Goal: Task Accomplishment & Management: Manage account settings

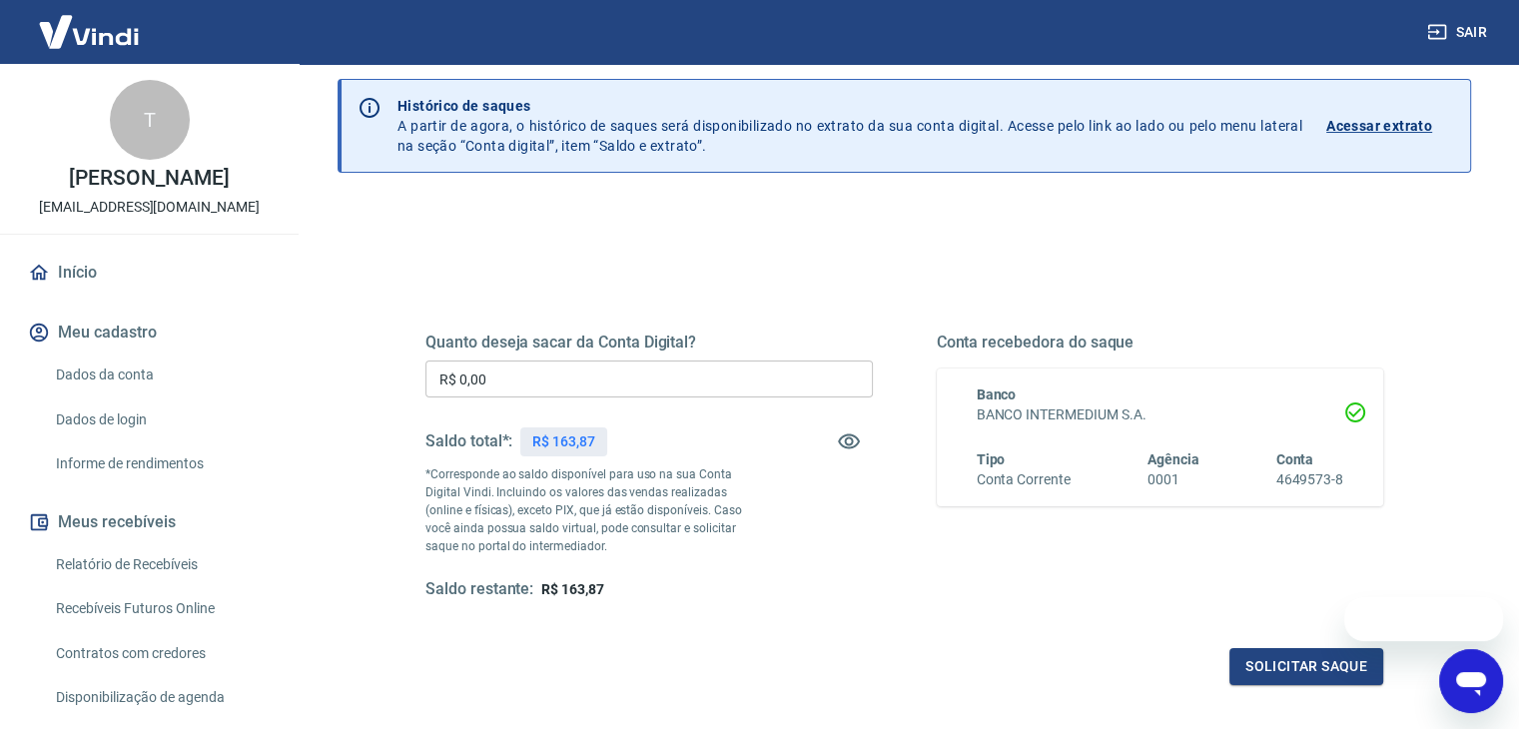
scroll to position [100, 0]
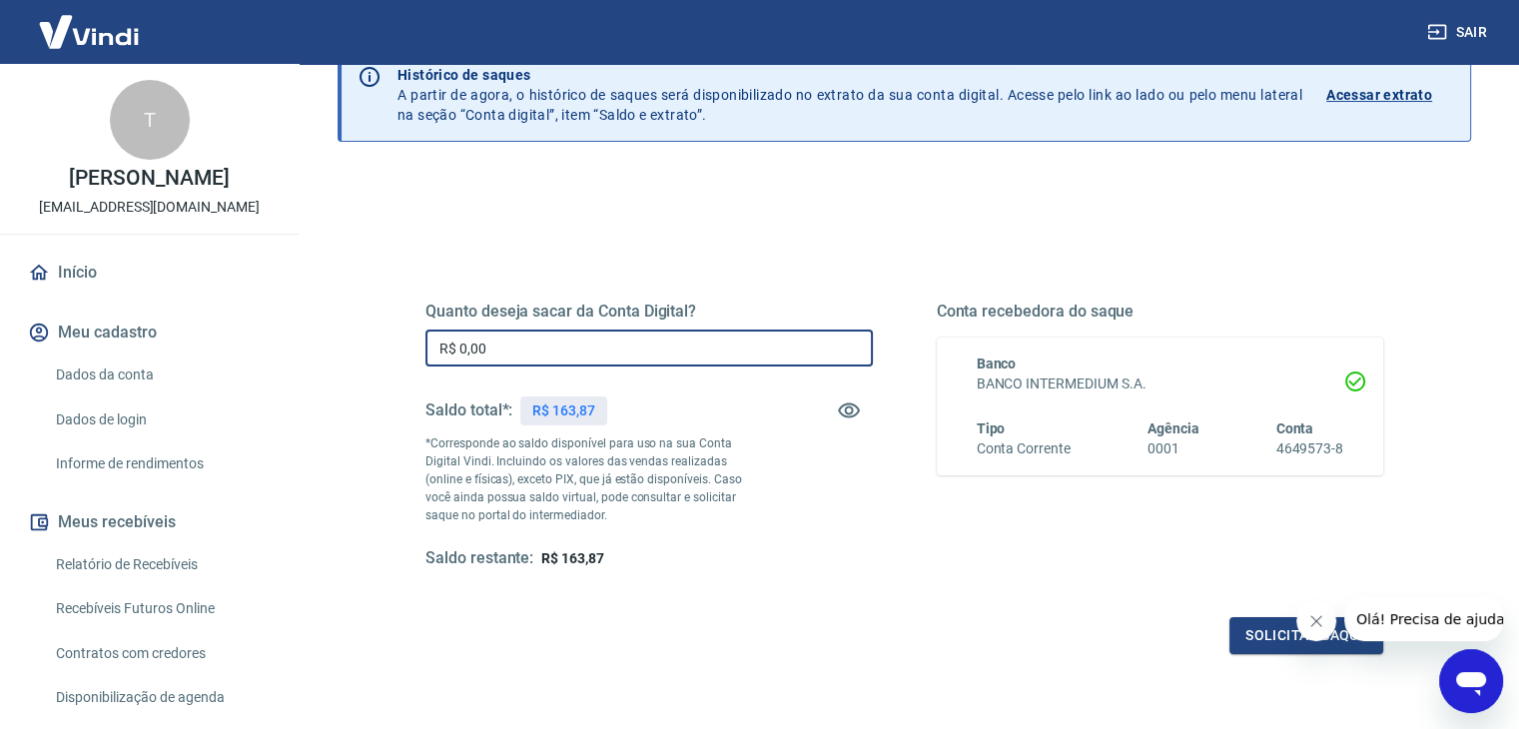
click at [715, 352] on input "R$ 0,00" at bounding box center [648, 347] width 447 height 37
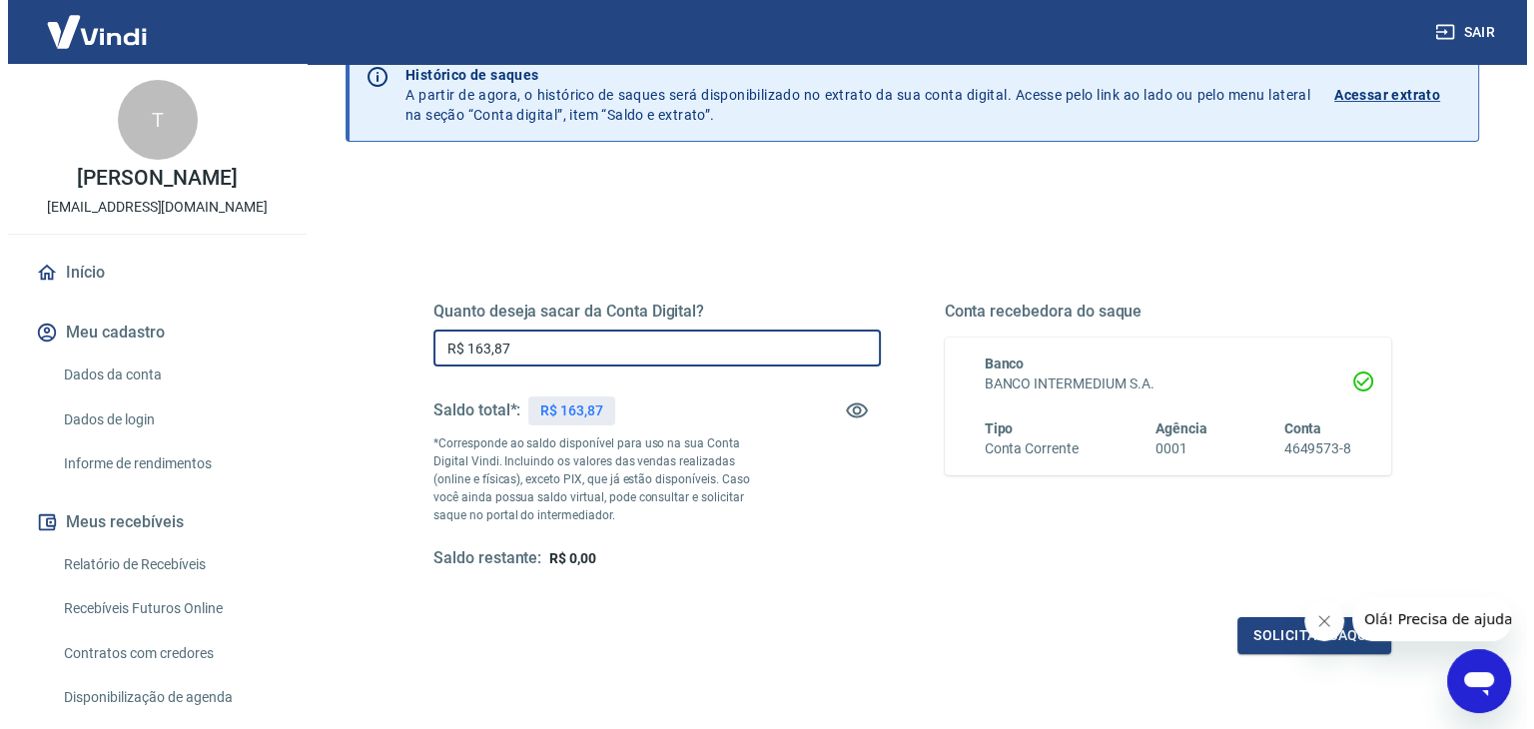
scroll to position [258, 0]
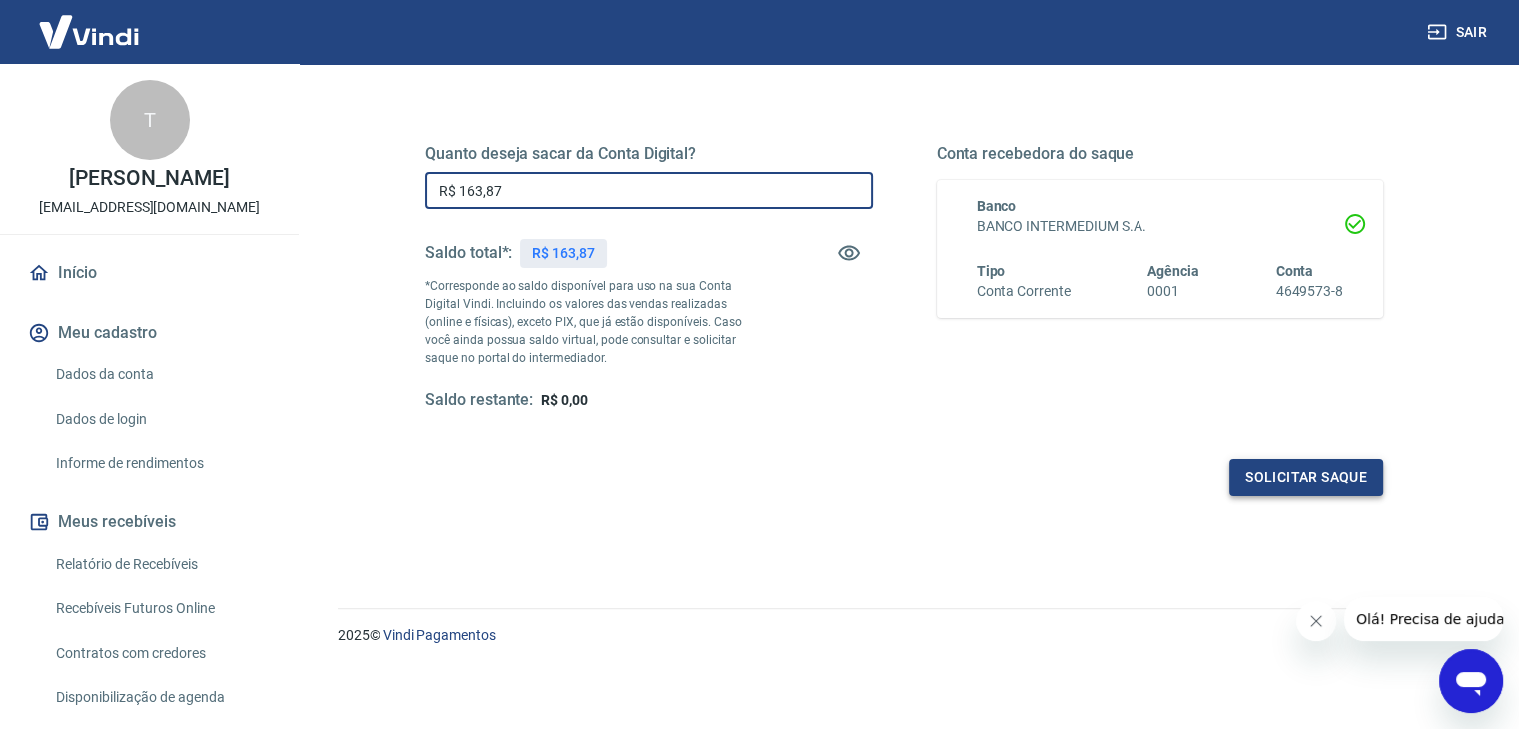
type input "R$ 163,87"
click at [1271, 471] on button "Solicitar saque" at bounding box center [1306, 477] width 154 height 37
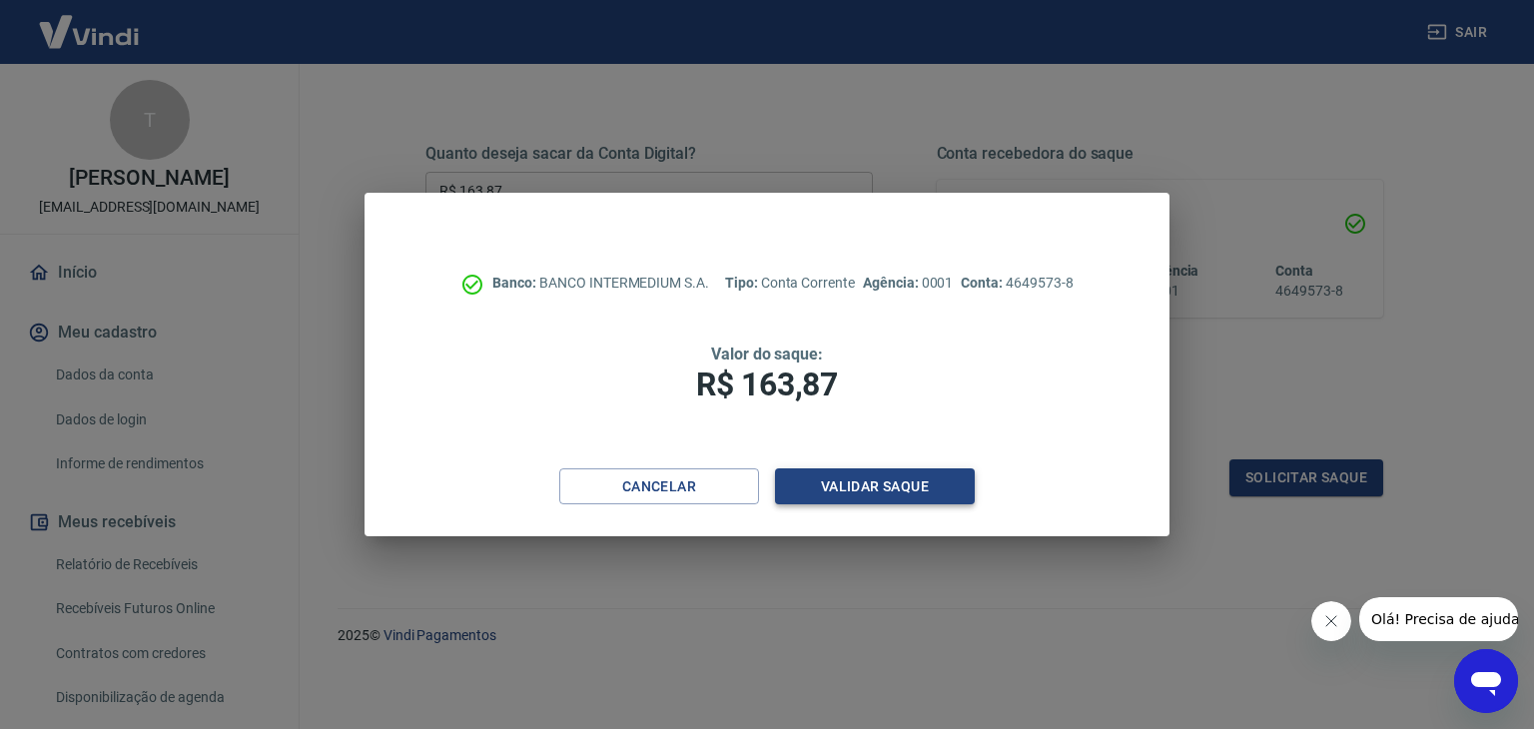
click at [831, 494] on button "Validar saque" at bounding box center [875, 486] width 200 height 37
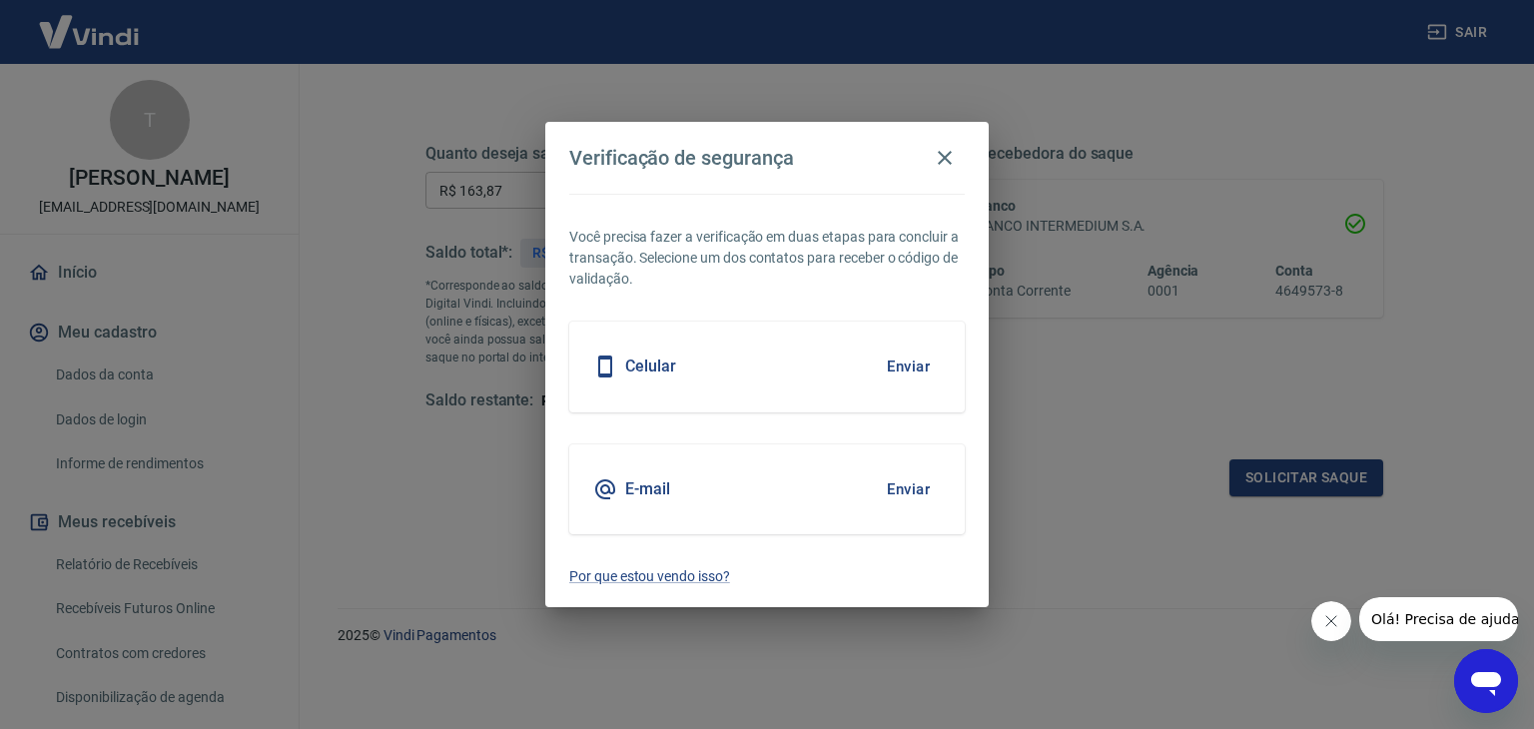
click at [809, 360] on div "Celular Enviar" at bounding box center [766, 367] width 395 height 90
click at [919, 360] on button "Enviar" at bounding box center [908, 366] width 65 height 42
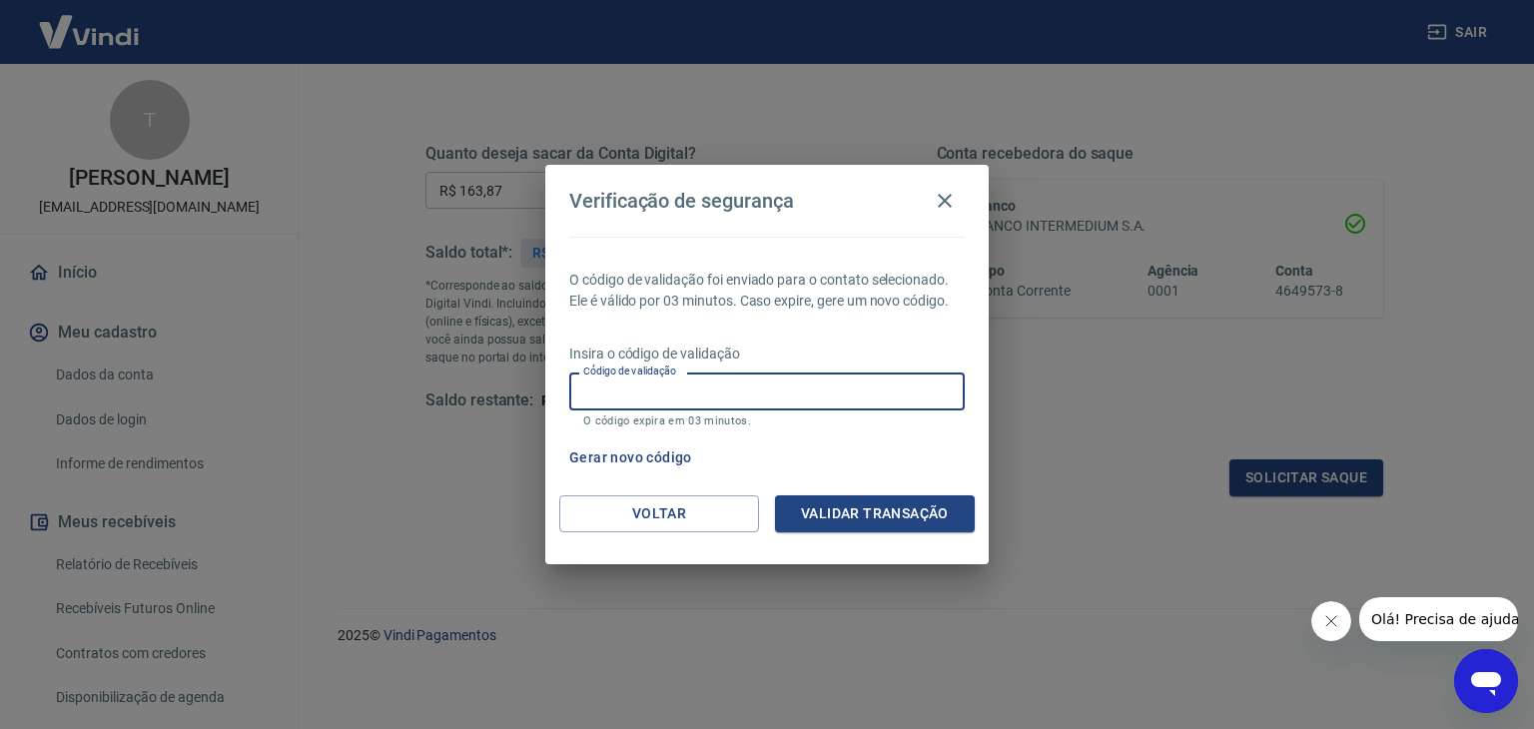
click at [827, 405] on input "Código de validação" at bounding box center [766, 390] width 395 height 37
type input "160479"
click at [891, 506] on button "Validar transação" at bounding box center [875, 513] width 200 height 37
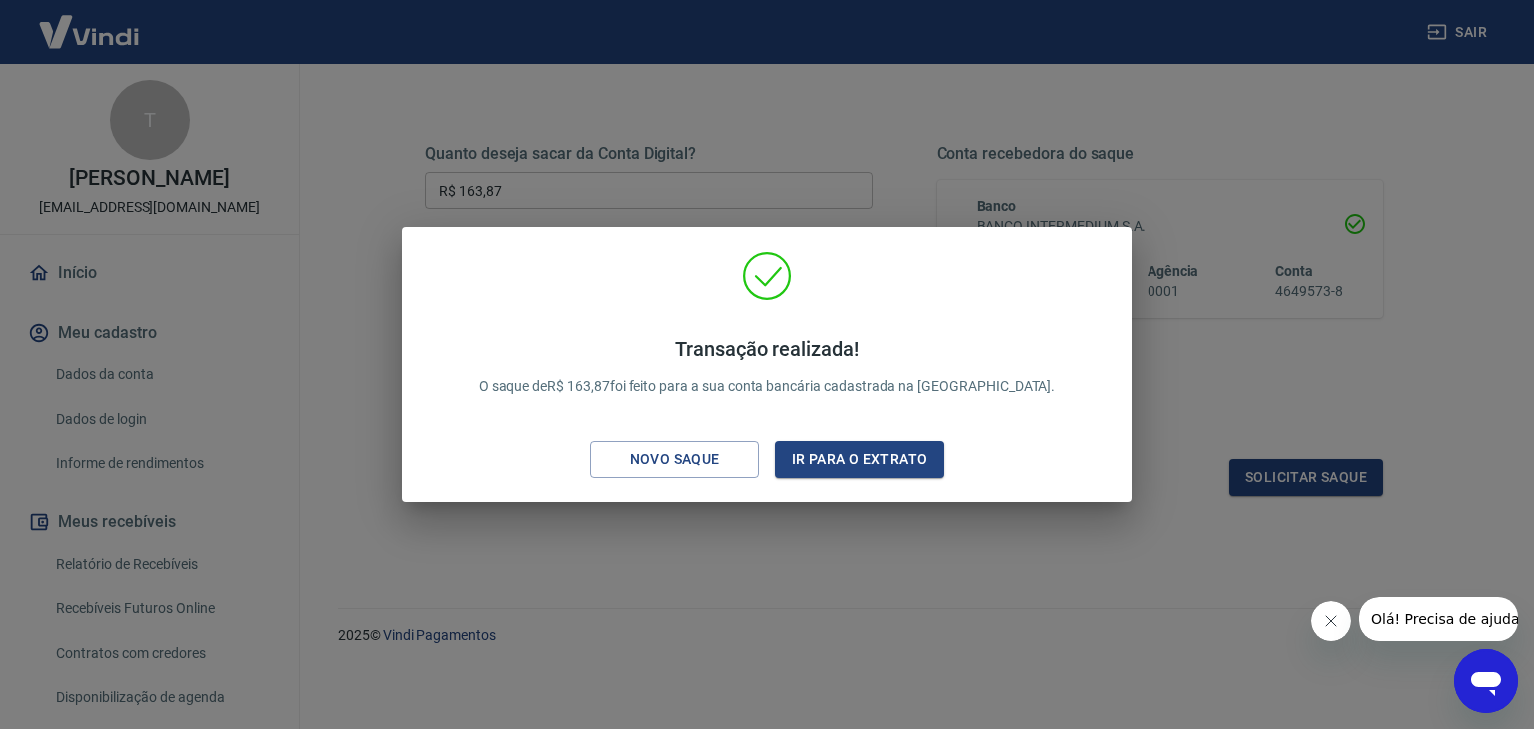
click at [900, 636] on div "Transação realizada! O saque de R$ 163,87 foi feito para a sua conta bancária c…" at bounding box center [767, 364] width 1534 height 729
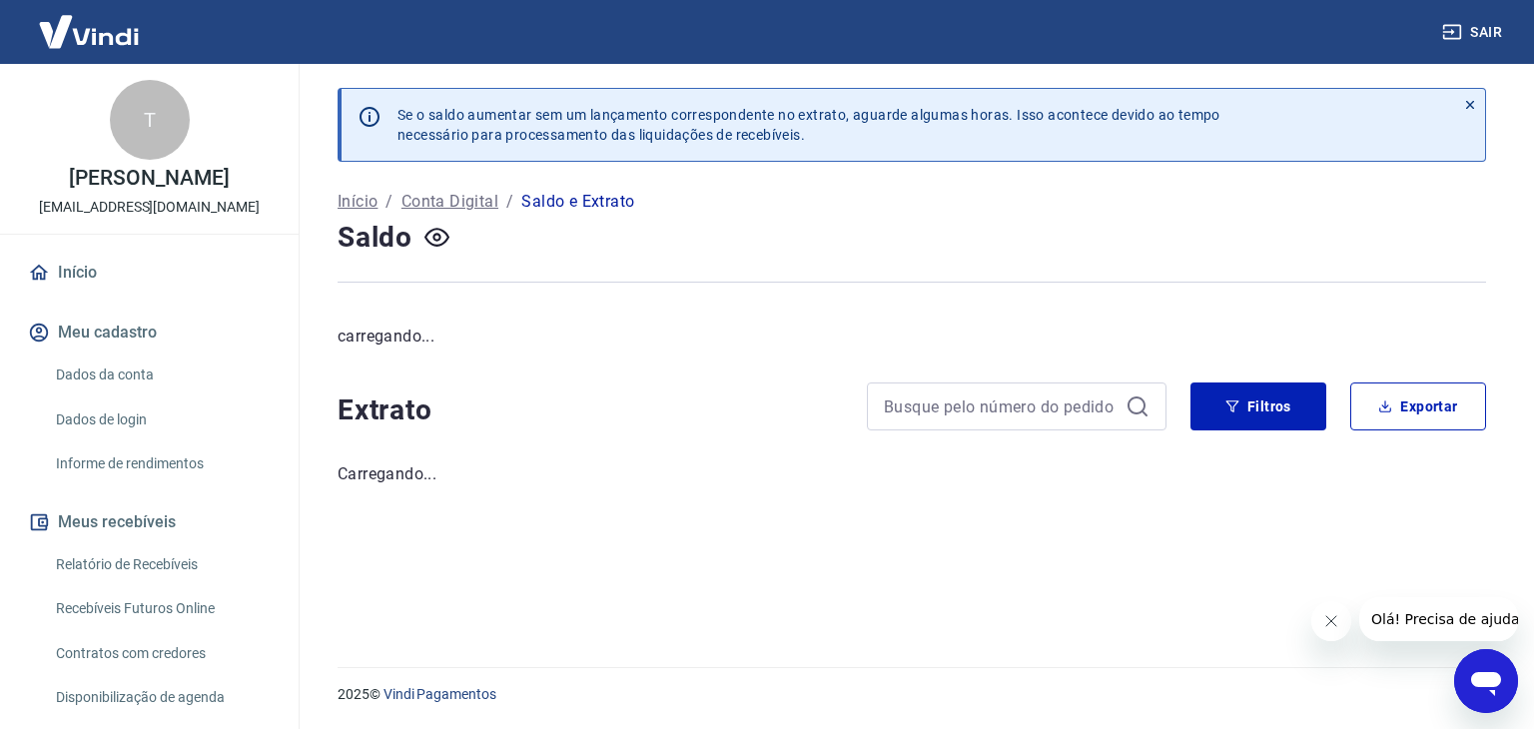
click at [1363, 621] on button "Olá! Precisa de ajuda?" at bounding box center [1448, 619] width 180 height 44
